Goal: Navigation & Orientation: Locate item on page

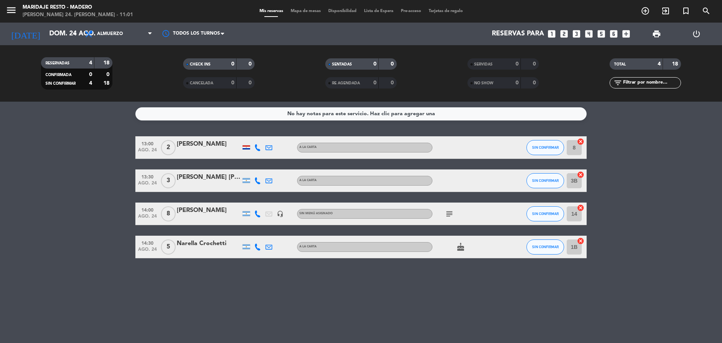
click at [300, 10] on span "Mapa de mesas" at bounding box center [306, 11] width 38 height 4
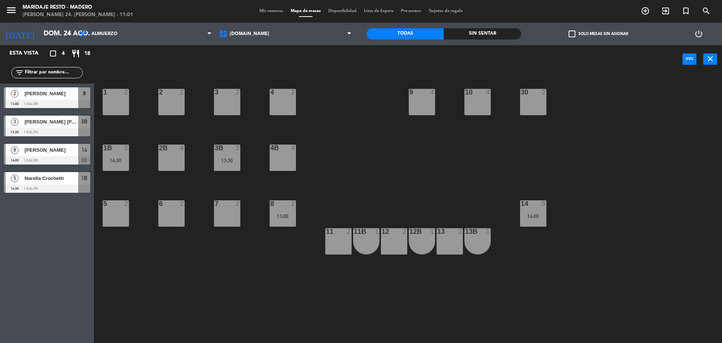
click at [30, 149] on span "[PERSON_NAME]" at bounding box center [51, 150] width 54 height 8
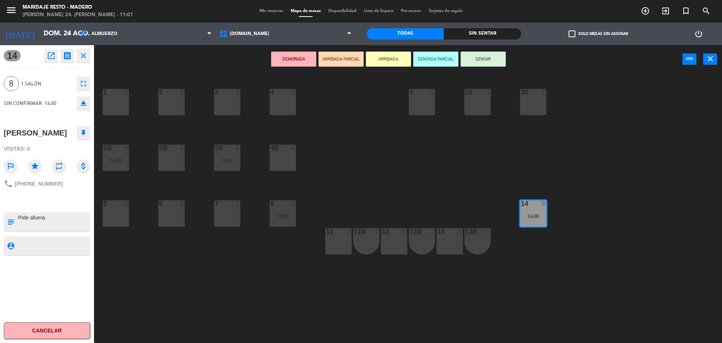
click at [82, 55] on icon "close" at bounding box center [83, 55] width 9 height 9
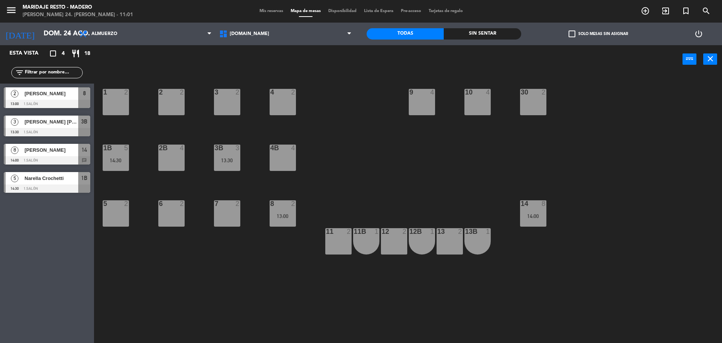
click at [40, 178] on span "Narella Crochetti" at bounding box center [51, 178] width 54 height 8
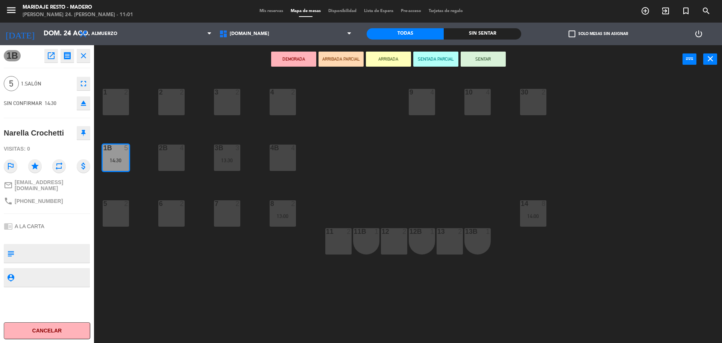
click at [85, 54] on icon "close" at bounding box center [83, 55] width 9 height 9
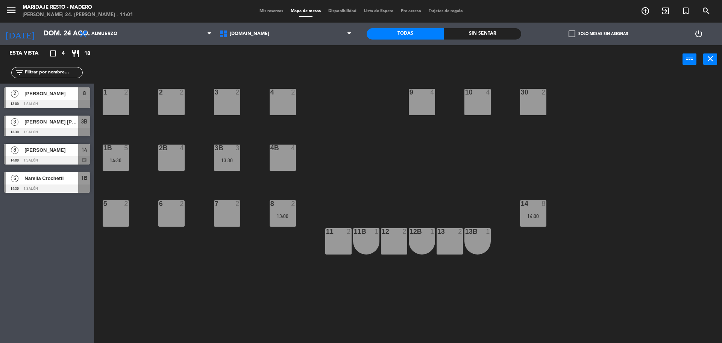
click at [54, 99] on div "[PERSON_NAME]" at bounding box center [51, 93] width 55 height 12
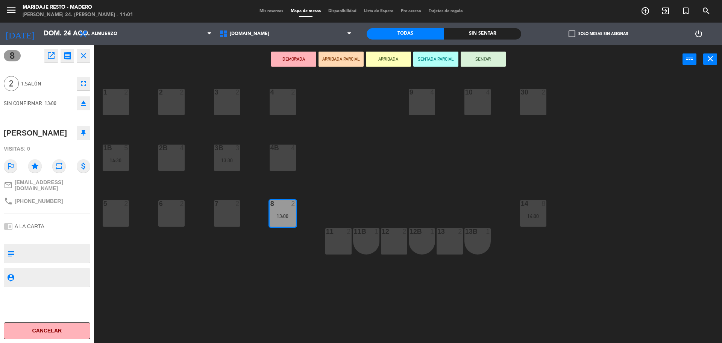
click at [88, 62] on button "close" at bounding box center [84, 56] width 14 height 14
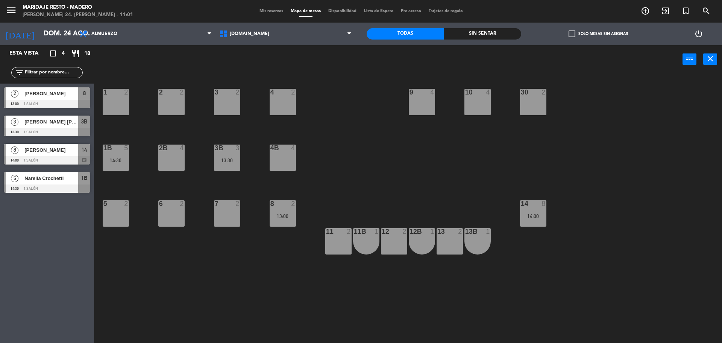
click at [41, 120] on span "[PERSON_NAME] [PERSON_NAME]" at bounding box center [51, 122] width 54 height 8
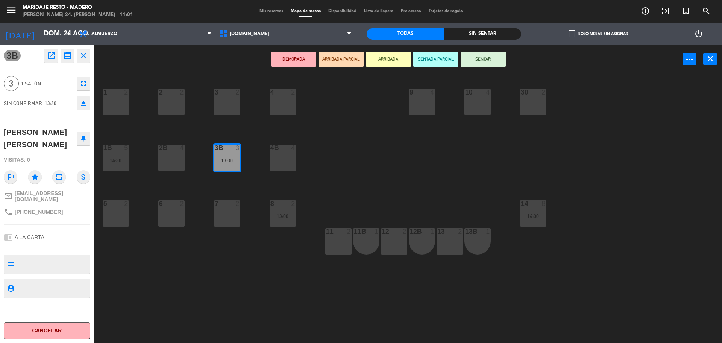
click at [85, 54] on icon "close" at bounding box center [83, 55] width 9 height 9
